Goal: Navigation & Orientation: Find specific page/section

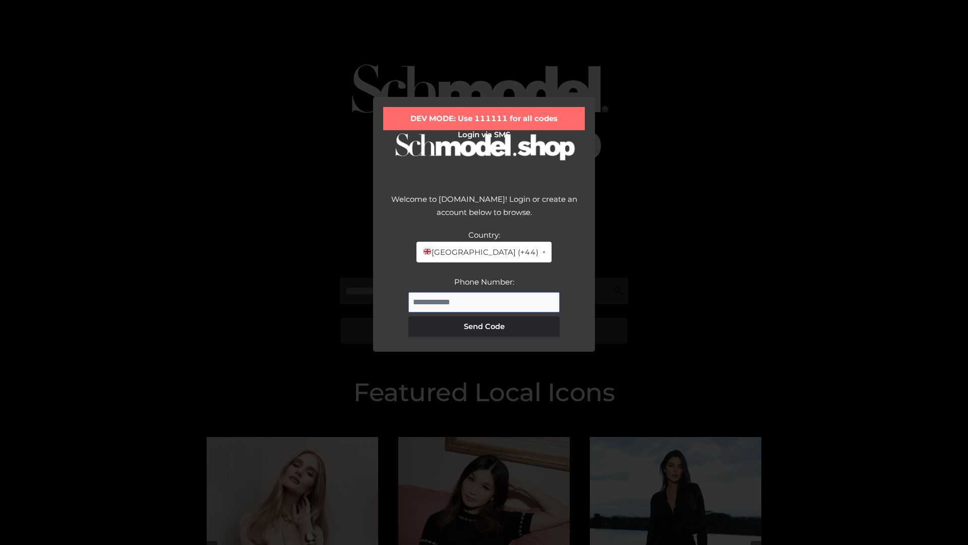
click at [484, 302] on input "Phone Number:" at bounding box center [483, 302] width 151 height 20
type input "**********"
click at [484, 326] on button "Send Code" at bounding box center [483, 326] width 151 height 20
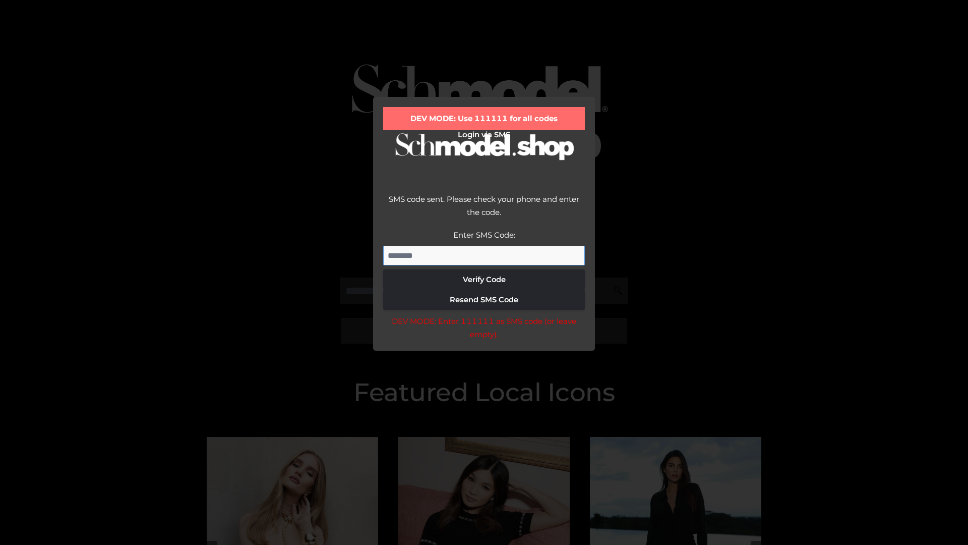
click at [484, 255] on input "Enter SMS Code:" at bounding box center [484, 256] width 202 height 20
type input "******"
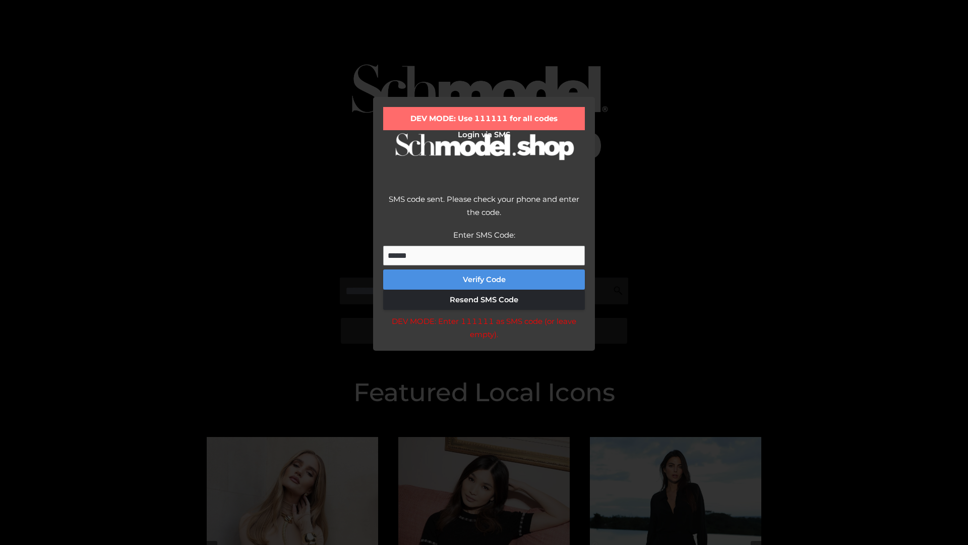
click at [484, 279] on button "Verify Code" at bounding box center [484, 279] width 202 height 20
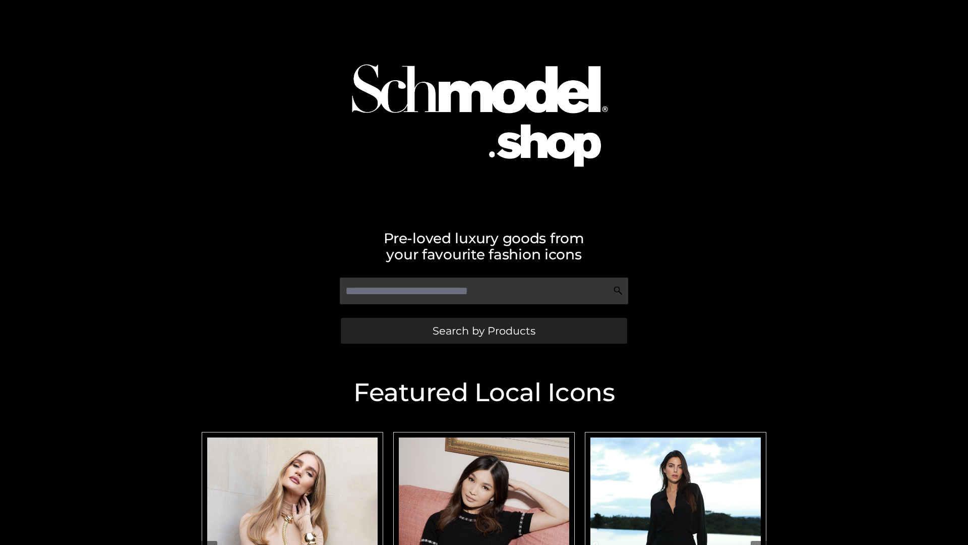
click at [484, 330] on span "Search by Products" at bounding box center [484, 330] width 103 height 11
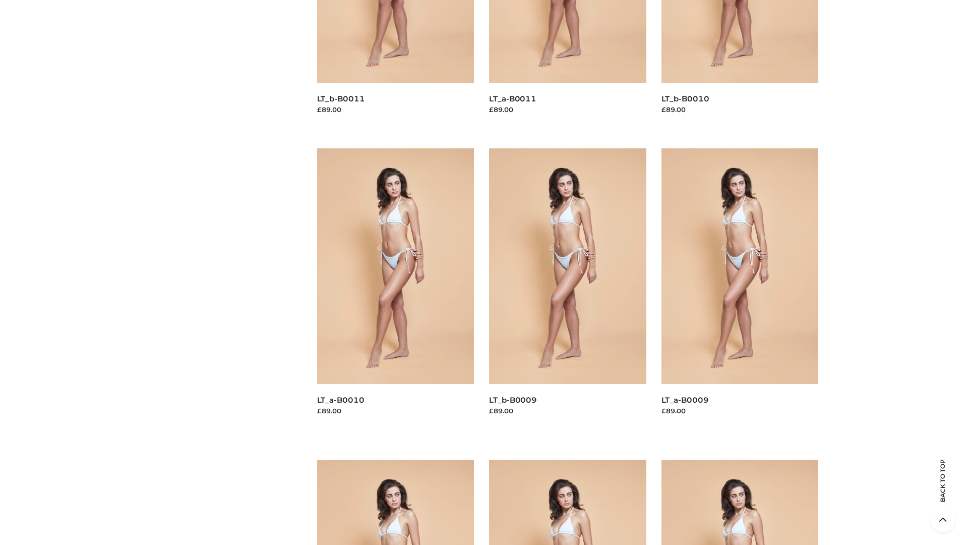
scroll to position [2659, 0]
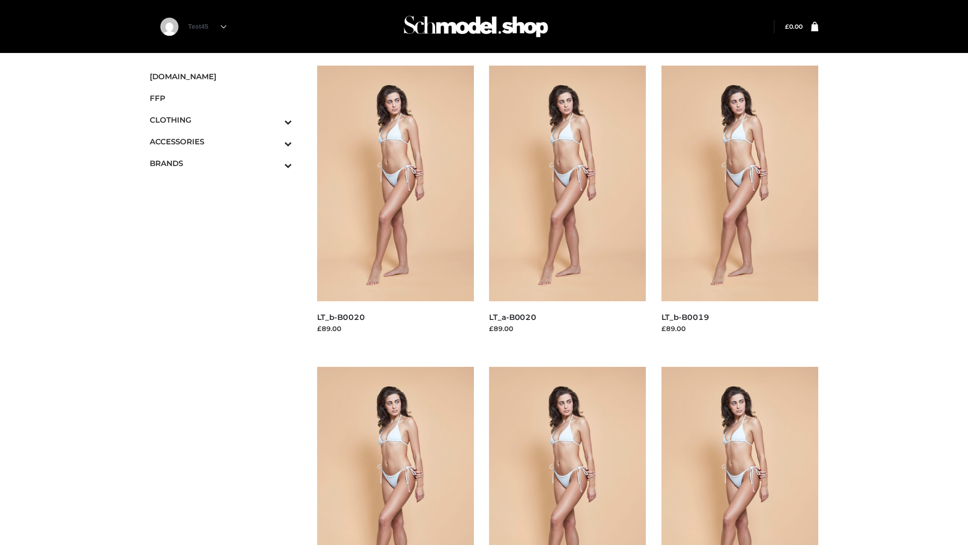
scroll to position [821, 0]
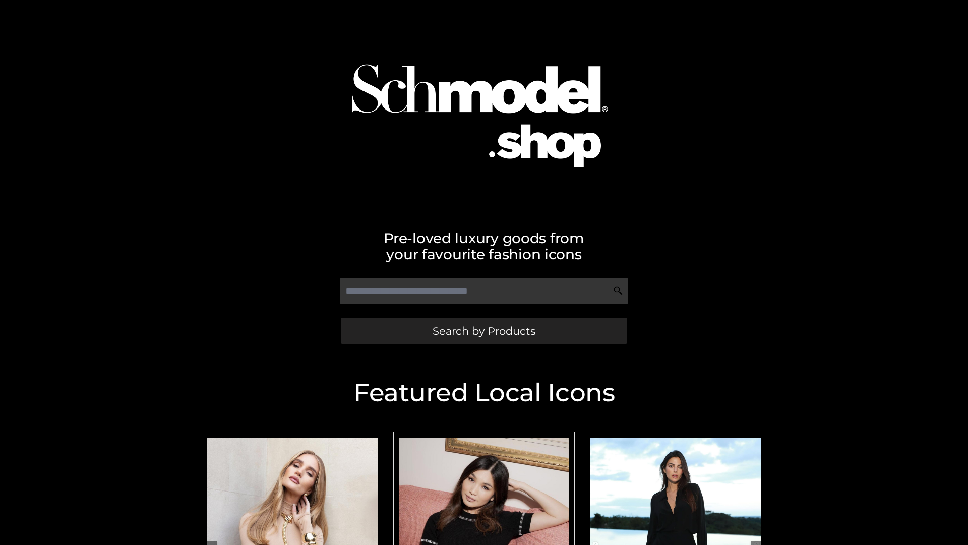
click at [484, 330] on span "Search by Products" at bounding box center [484, 330] width 103 height 11
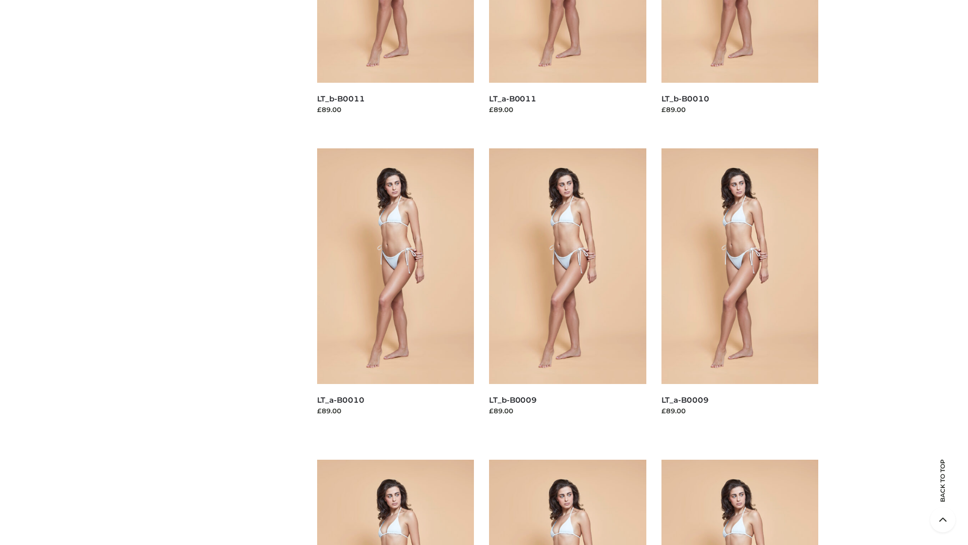
scroll to position [2659, 0]
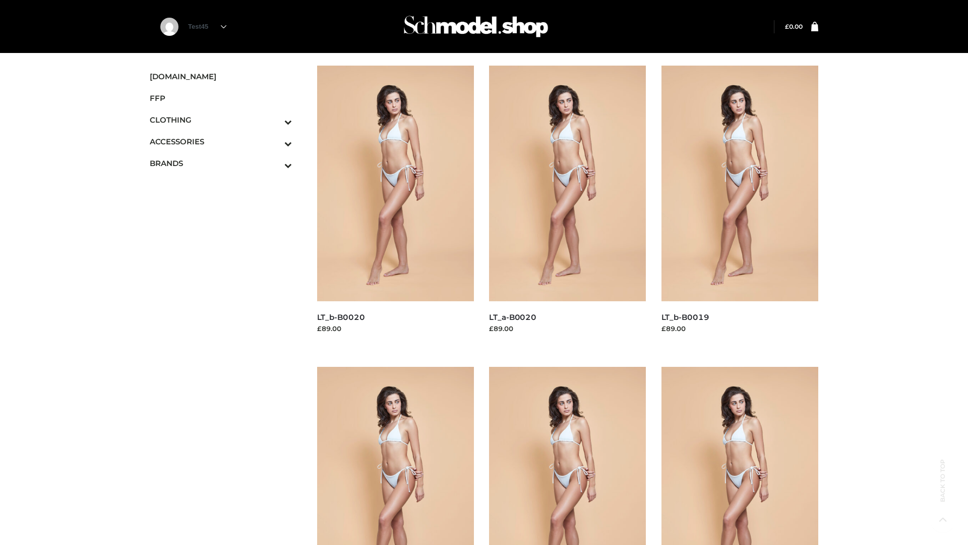
scroll to position [821, 0]
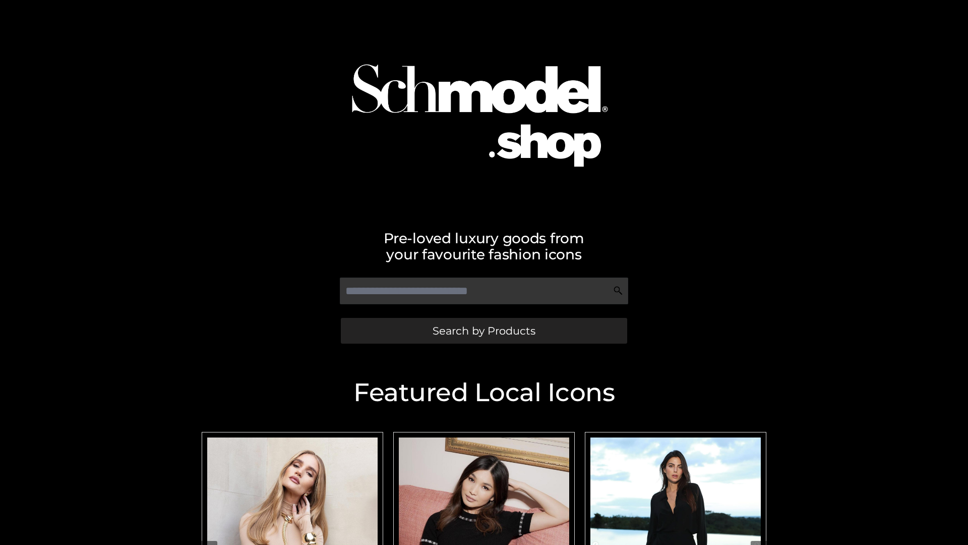
click at [484, 330] on span "Search by Products" at bounding box center [484, 330] width 103 height 11
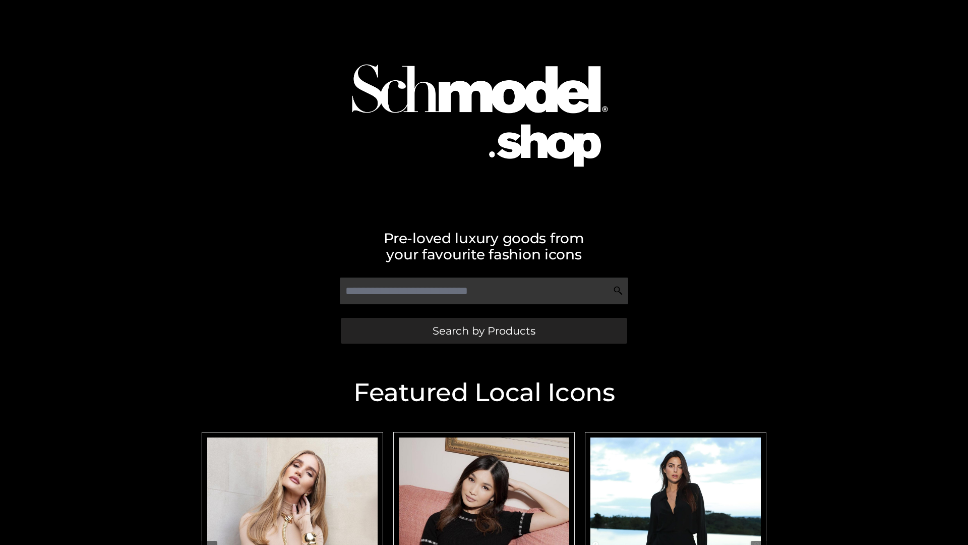
click at [484, 330] on span "Search by Products" at bounding box center [484, 330] width 103 height 11
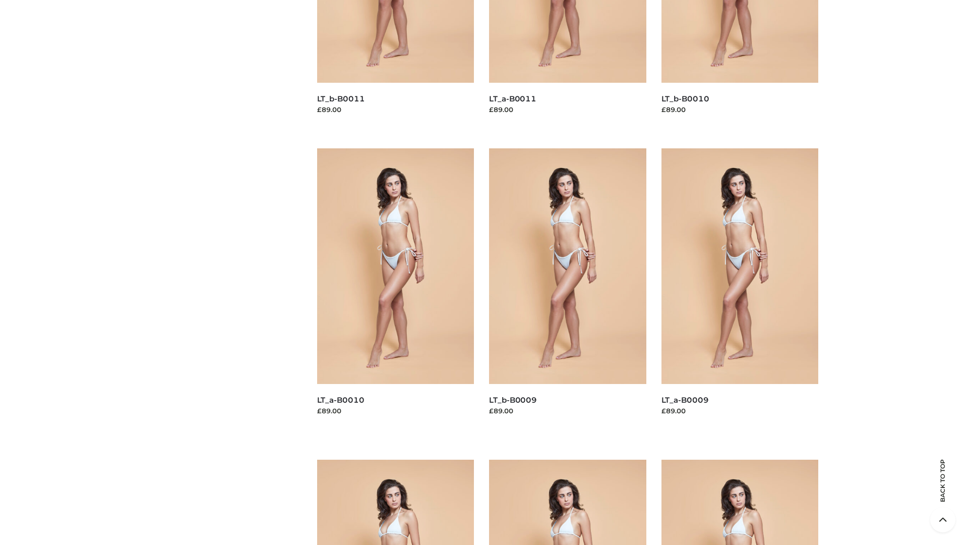
scroll to position [2659, 0]
